Goal: Task Accomplishment & Management: Manage account settings

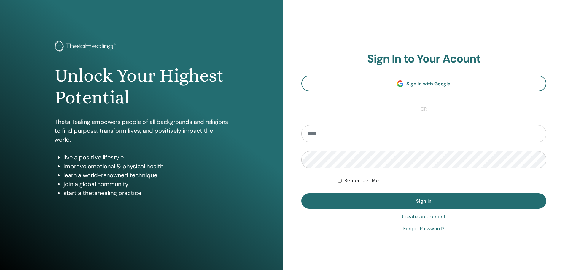
click at [424, 71] on section "Sign In to Your Acount Sign In with Google or Remember Me Sign In" at bounding box center [423, 130] width 245 height 157
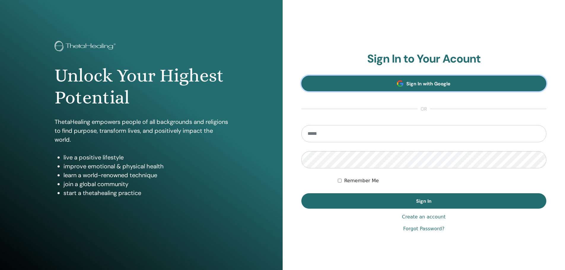
click at [424, 83] on span "Sign In with Google" at bounding box center [428, 84] width 44 height 6
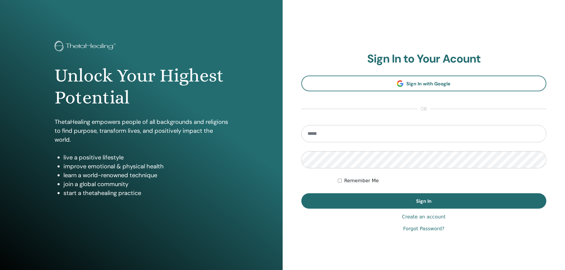
click at [359, 132] on input "email" at bounding box center [423, 133] width 245 height 17
click at [320, 136] on input "email" at bounding box center [423, 133] width 245 height 17
click at [338, 135] on input "**********" at bounding box center [423, 133] width 245 height 17
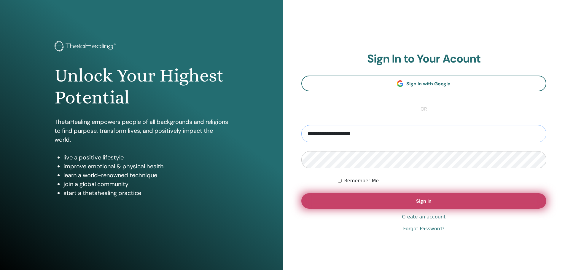
type input "**********"
click at [388, 204] on button "Sign In" at bounding box center [423, 200] width 245 height 15
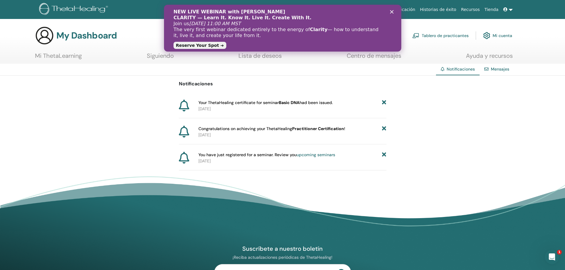
click at [256, 179] on footer "Suscríbete a nuestro boletín ¡Reciba actualizaciones periódicas de ThetaHealing…" at bounding box center [282, 274] width 565 height 196
click at [391, 12] on polygon "Cerrar" at bounding box center [392, 12] width 4 height 4
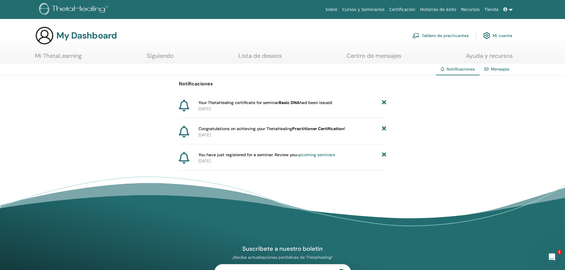
click at [59, 58] on link "Mi ThetaLearning" at bounding box center [58, 58] width 47 height 12
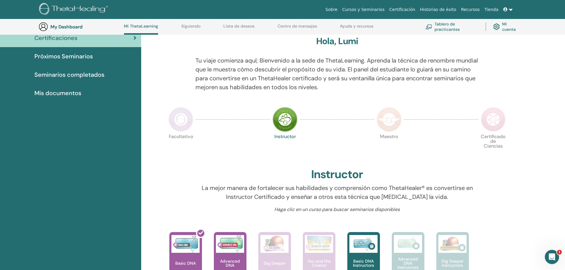
scroll to position [45, 0]
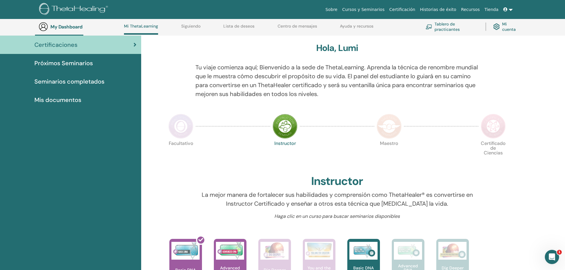
click at [58, 97] on span "Mis documentos" at bounding box center [57, 99] width 47 height 9
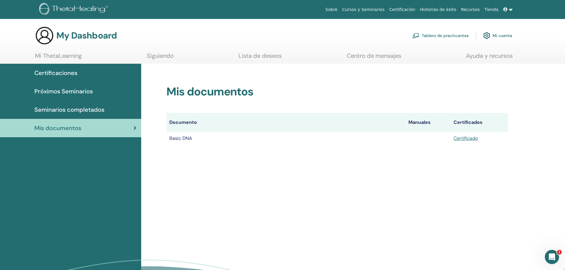
click at [61, 76] on span "Certificaciones" at bounding box center [55, 73] width 43 height 9
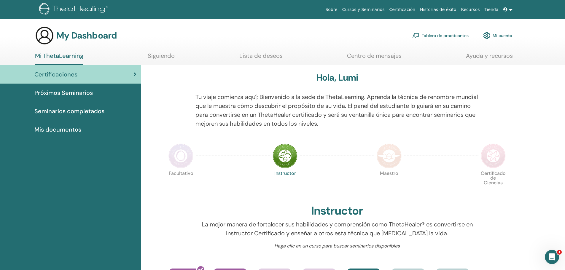
click at [486, 39] on img at bounding box center [486, 36] width 7 height 10
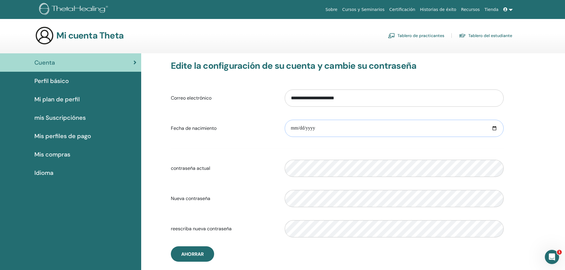
click at [377, 128] on input "date" at bounding box center [394, 128] width 219 height 17
click at [293, 128] on input "date" at bounding box center [394, 128] width 219 height 17
click at [494, 129] on input "date" at bounding box center [394, 128] width 219 height 17
type input "**********"
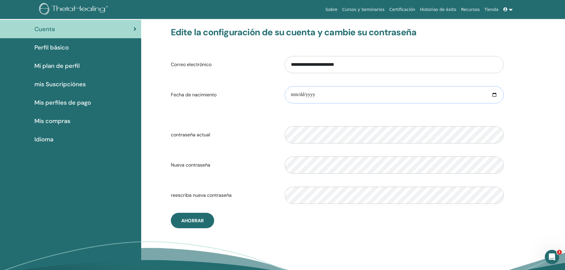
scroll to position [72, 0]
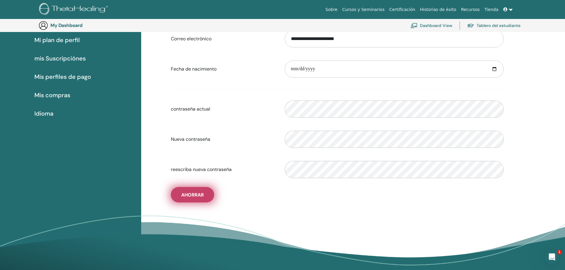
click at [200, 194] on span "Ahorrar" at bounding box center [192, 195] width 23 height 6
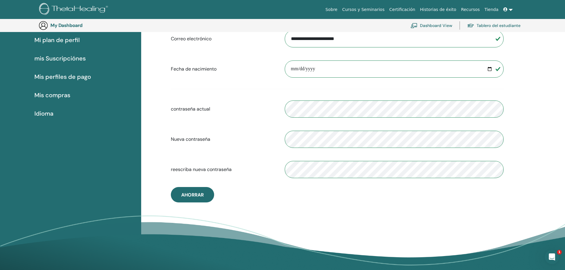
scroll to position [43, 0]
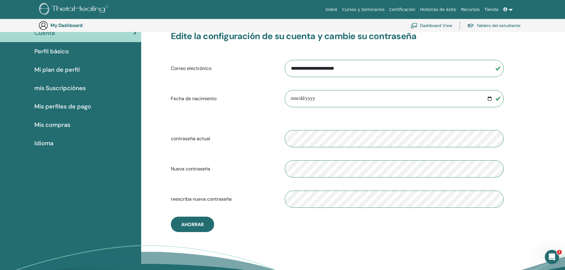
click at [66, 55] on span "Perfil básico" at bounding box center [51, 51] width 34 height 9
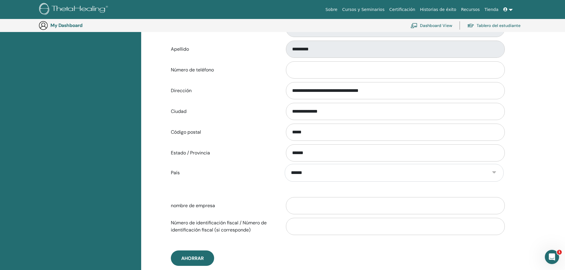
scroll to position [161, 0]
drag, startPoint x: 398, startPoint y: 92, endPoint x: 207, endPoint y: 98, distance: 190.8
click at [207, 98] on div "**********" at bounding box center [337, 90] width 342 height 20
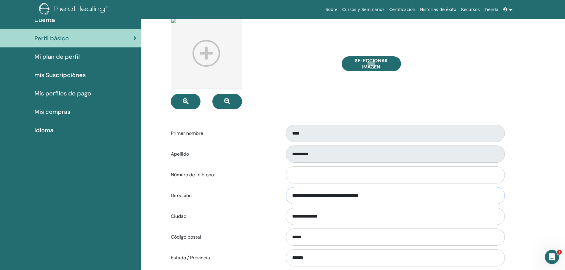
scroll to position [0, 0]
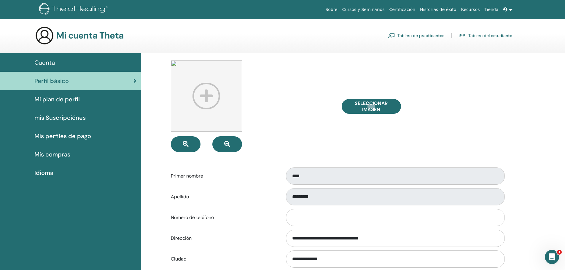
click at [63, 102] on span "Mi plan de perfil" at bounding box center [56, 99] width 45 height 9
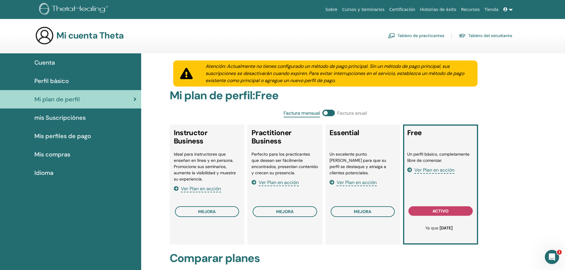
click at [53, 120] on span "mis Suscripciónes" at bounding box center [59, 117] width 51 height 9
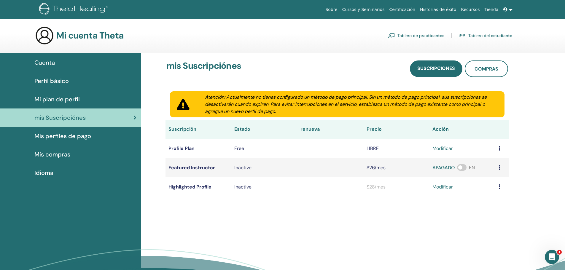
click at [60, 163] on link "Mis compras" at bounding box center [70, 154] width 141 height 18
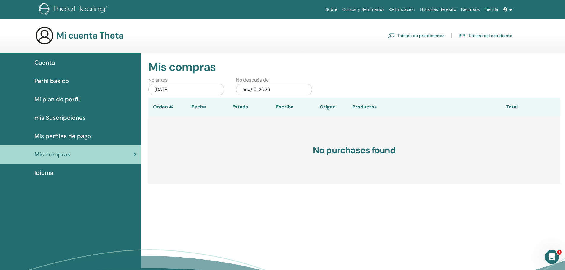
click at [80, 140] on span "Mis perfiles de pago" at bounding box center [62, 136] width 57 height 9
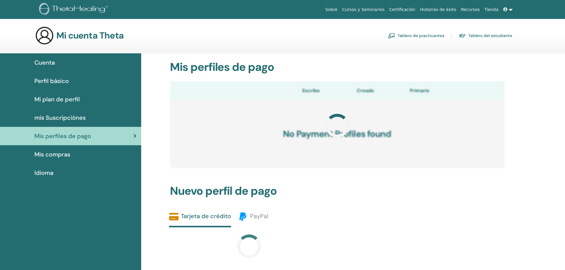
click at [55, 175] on div "Idioma" at bounding box center [71, 172] width 132 height 9
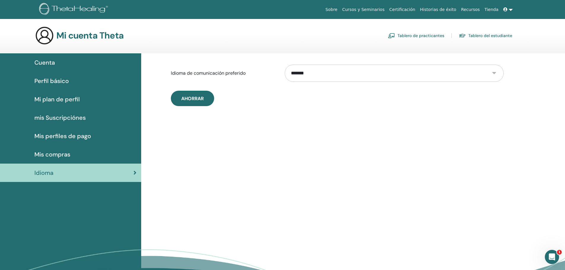
click at [305, 78] on select "**********" at bounding box center [394, 73] width 219 height 17
select select "***"
click at [285, 65] on select "**********" at bounding box center [394, 73] width 219 height 17
click at [187, 98] on span "Ahorrar" at bounding box center [192, 98] width 23 height 6
click at [64, 63] on div "Account" at bounding box center [71, 62] width 132 height 9
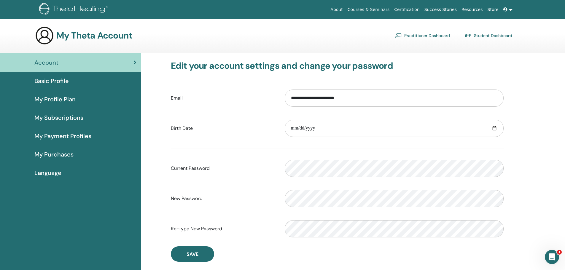
click at [50, 79] on span "Basic Profile" at bounding box center [51, 81] width 34 height 9
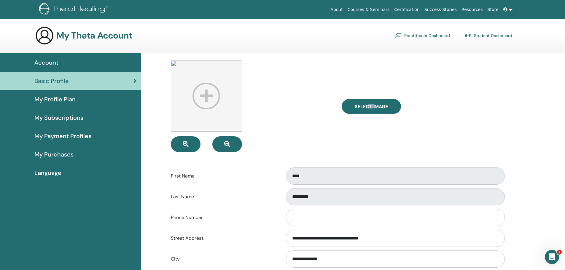
click at [76, 93] on link "My Profile Plan" at bounding box center [70, 99] width 141 height 18
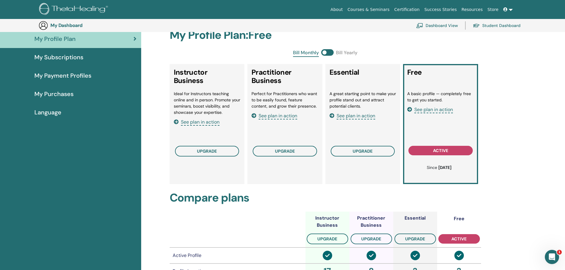
scroll to position [43, 0]
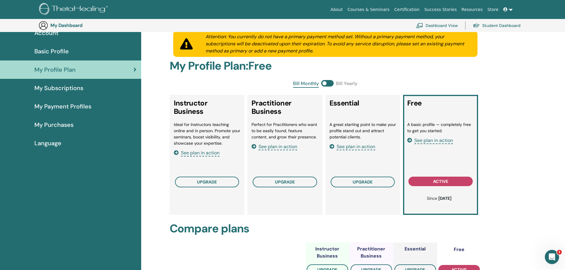
drag, startPoint x: 147, startPoint y: 162, endPoint x: 87, endPoint y: 96, distance: 89.2
click at [87, 98] on link "My Payment Profiles" at bounding box center [70, 106] width 141 height 18
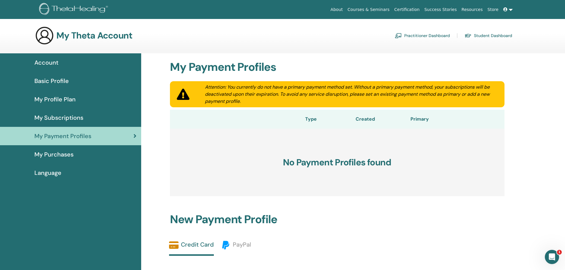
click at [78, 114] on span "My Subscriptions" at bounding box center [58, 117] width 49 height 9
